Goal: Information Seeking & Learning: Learn about a topic

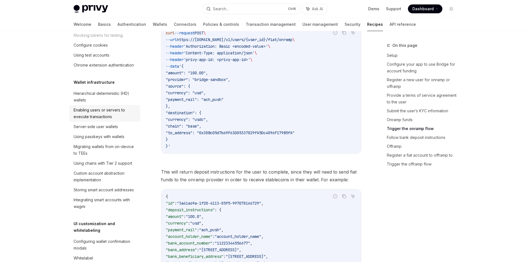
scroll to position [111, 0]
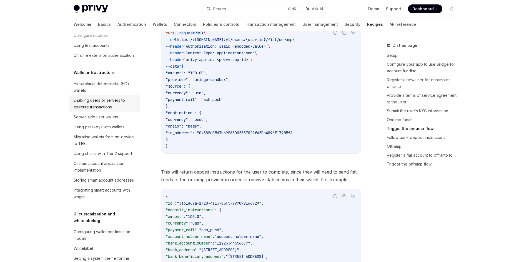
click at [109, 110] on div "Enabling users or servers to execute transactions" at bounding box center [105, 103] width 63 height 13
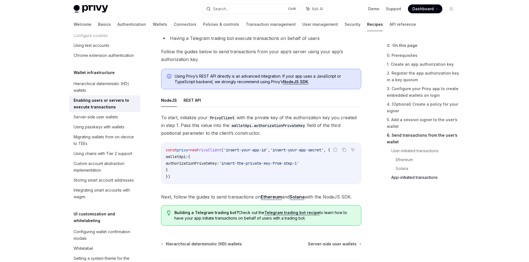
scroll to position [1435, 0]
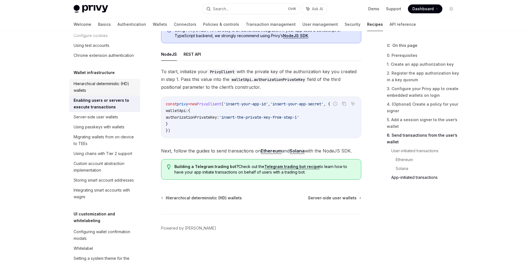
click at [95, 94] on div "Hierarchical deterministic (HD) wallets" at bounding box center [105, 86] width 63 height 13
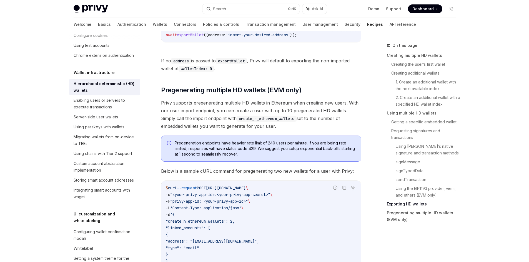
scroll to position [1554, 0]
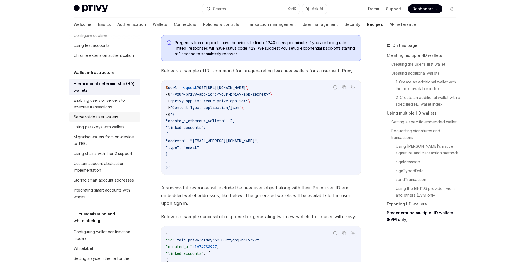
click at [96, 122] on link "Server-side user wallets" at bounding box center [104, 117] width 71 height 10
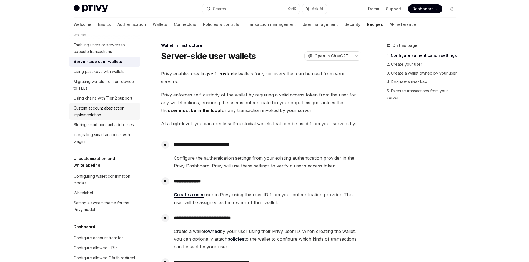
scroll to position [194, 0]
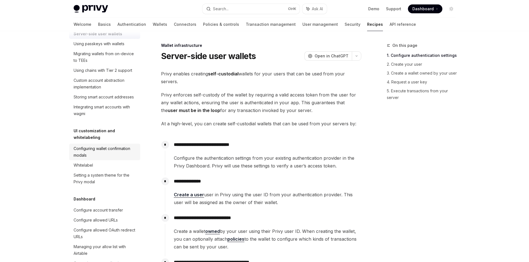
click at [95, 159] on div "Configuring wallet confirmation modals" at bounding box center [105, 151] width 63 height 13
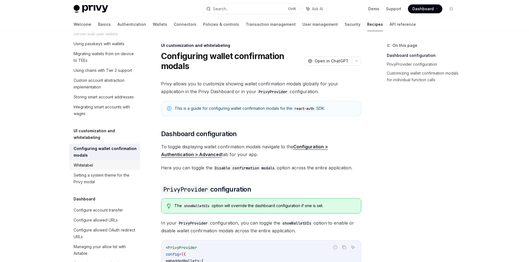
click at [82, 169] on div "Whitelabel" at bounding box center [83, 165] width 19 height 7
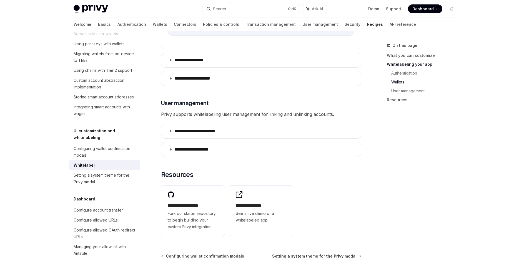
scroll to position [717, 0]
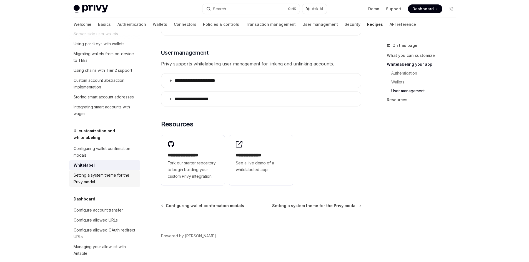
click at [89, 185] on div "Setting a system theme for the Privy modal" at bounding box center [105, 178] width 63 height 13
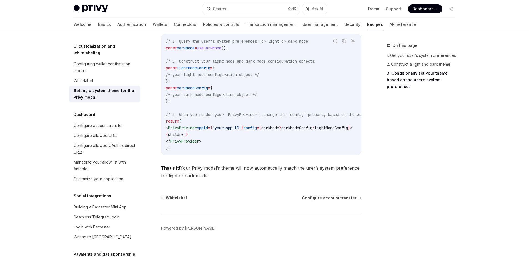
scroll to position [333, 0]
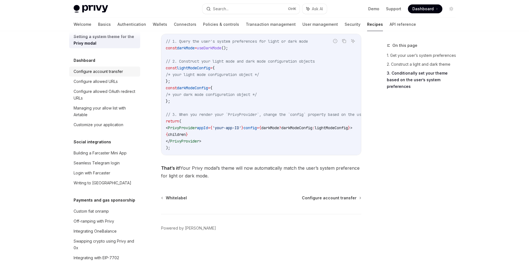
click at [104, 75] on div "Configure account transfer" at bounding box center [98, 71] width 49 height 7
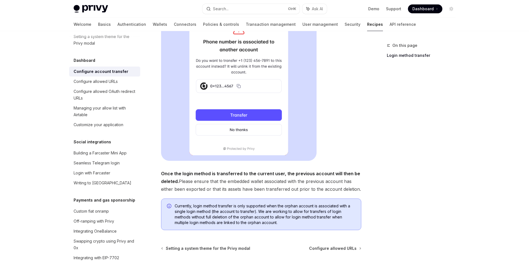
scroll to position [169, 0]
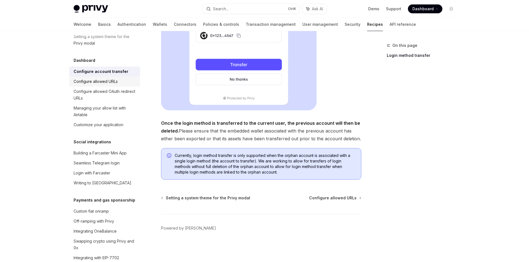
click at [95, 85] on div "Configure allowed URLs" at bounding box center [96, 81] width 44 height 7
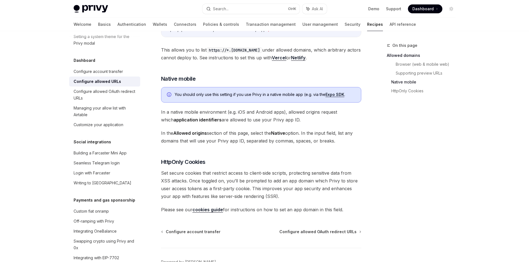
scroll to position [553, 0]
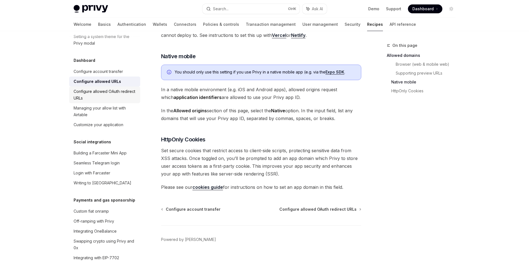
click at [95, 102] on div "Configure allowed OAuth redirect URLs" at bounding box center [105, 94] width 63 height 13
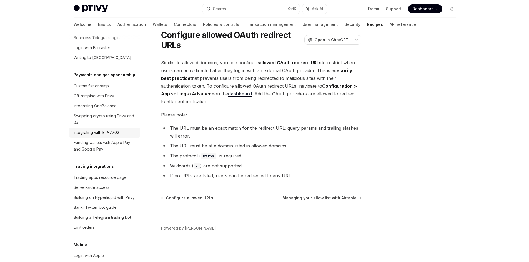
scroll to position [472, 0]
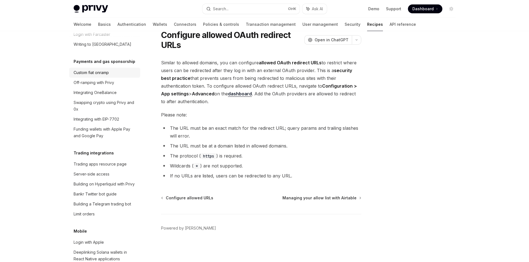
click at [100, 78] on link "Custom fiat onramp" at bounding box center [104, 73] width 71 height 10
type textarea "*"
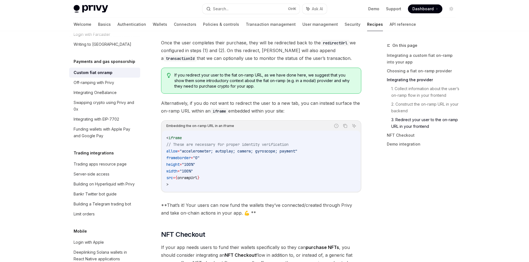
scroll to position [1742, 0]
